Goal: Task Accomplishment & Management: Manage account settings

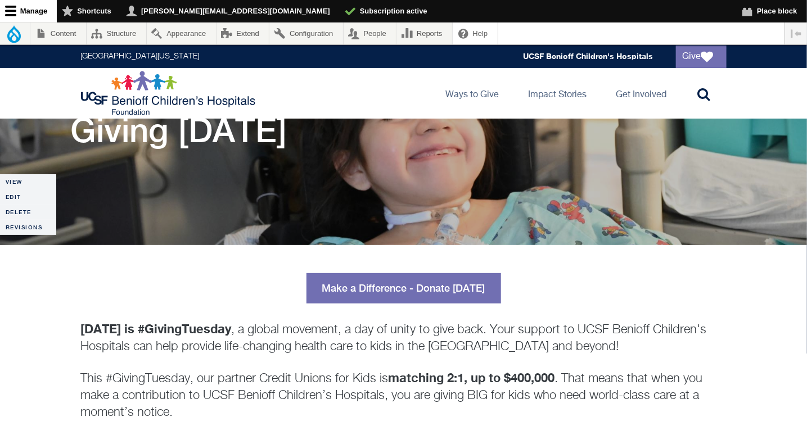
scroll to position [131, 0]
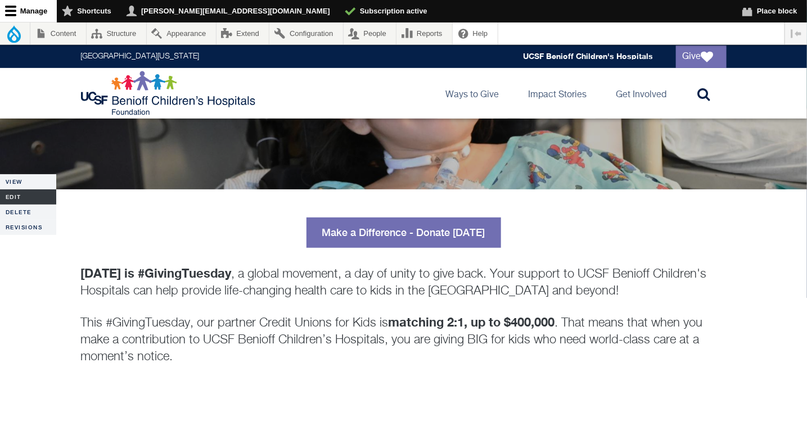
click at [16, 194] on link "Edit" at bounding box center [28, 197] width 56 height 15
click at [8, 196] on link "Edit" at bounding box center [28, 197] width 56 height 15
click at [17, 194] on link "Edit" at bounding box center [28, 197] width 56 height 15
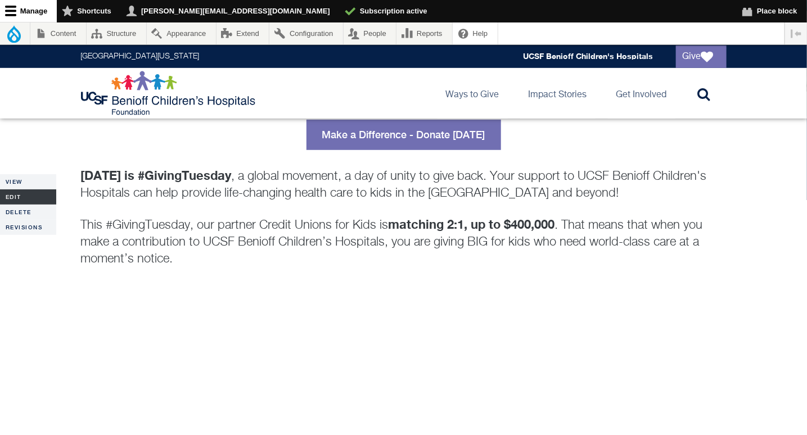
scroll to position [183, 0]
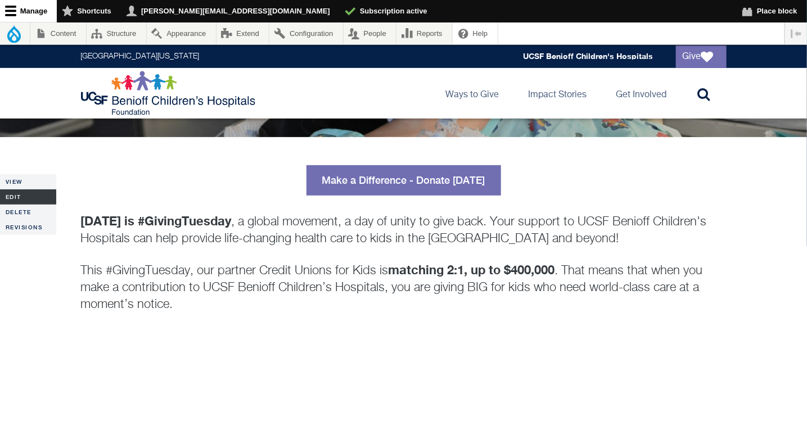
click at [10, 195] on link "Edit" at bounding box center [28, 197] width 56 height 15
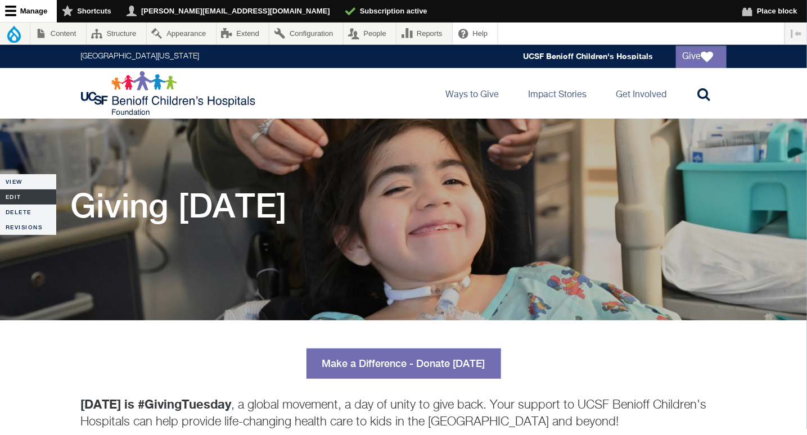
click at [13, 201] on link "Edit" at bounding box center [28, 197] width 56 height 15
click at [60, 43] on link "Content" at bounding box center [58, 33] width 56 height 22
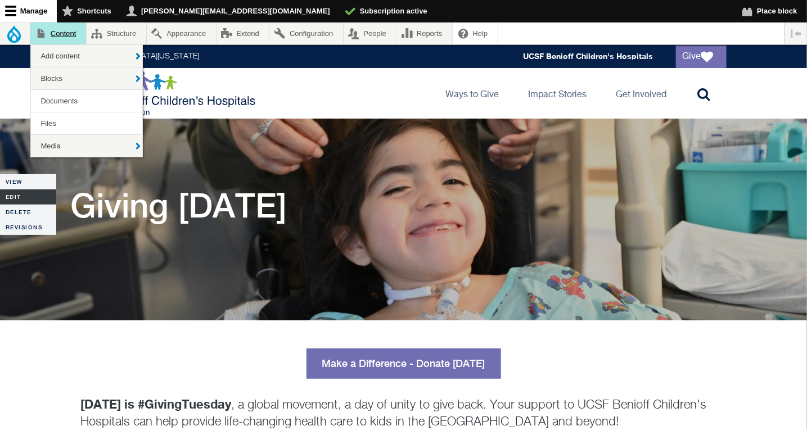
click at [61, 37] on link "Content" at bounding box center [58, 33] width 56 height 22
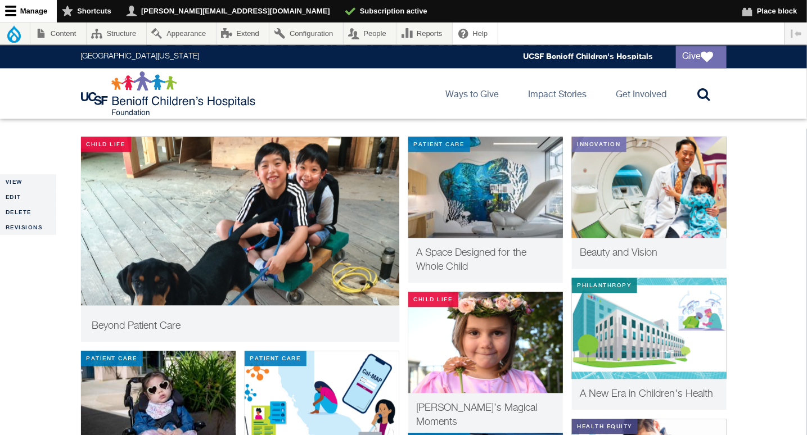
scroll to position [1243, 0]
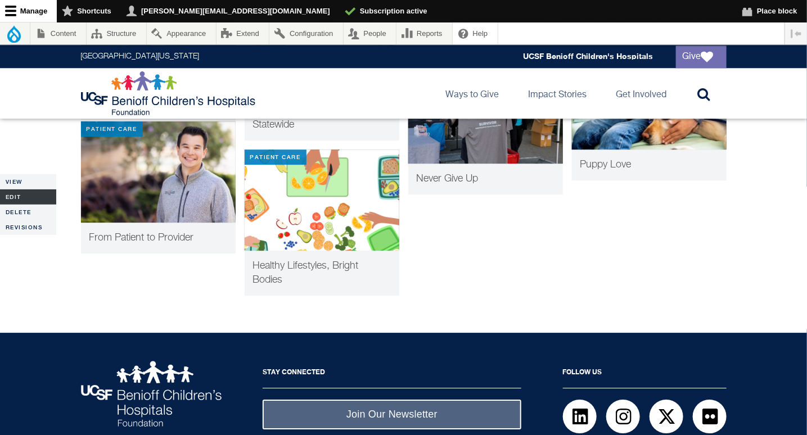
click at [26, 196] on link "Edit" at bounding box center [28, 197] width 56 height 15
click at [58, 36] on link "Content" at bounding box center [58, 33] width 56 height 22
